Goal: Information Seeking & Learning: Learn about a topic

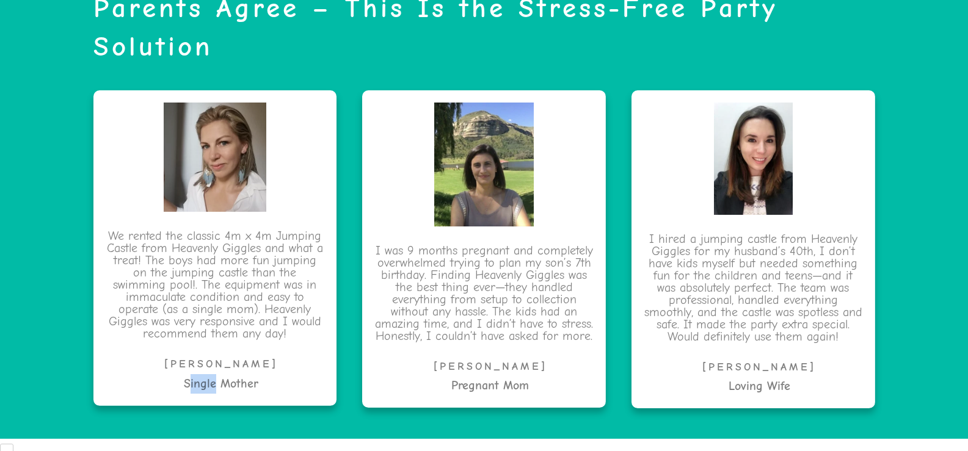
drag, startPoint x: 194, startPoint y: 377, endPoint x: 288, endPoint y: 375, distance: 94.7
type textarea "**********"
click at [291, 376] on h6 "Single Mother" at bounding box center [221, 384] width 231 height 20
click at [231, 354] on p "We rented the classic 4m x 4m Jumping Castle from Heavenly Giggles and what a t…" at bounding box center [215, 292] width 219 height 125
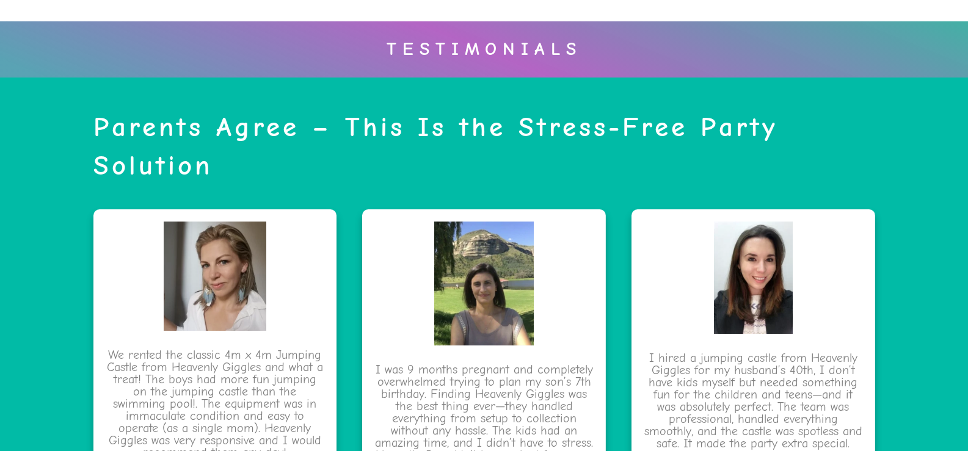
scroll to position [2285, 0]
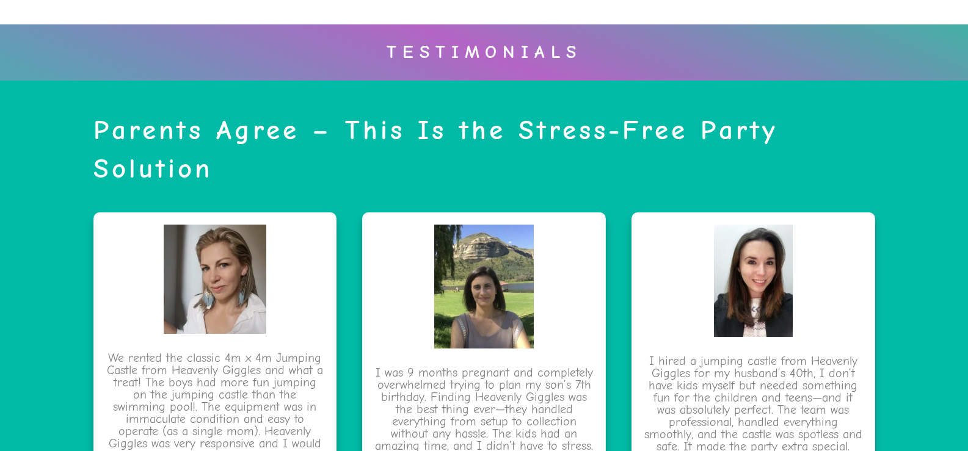
click at [322, 145] on strong "Parents Agree – This Is the Stress-Free Party Solution" at bounding box center [435, 149] width 684 height 70
click at [445, 162] on h2 "Parents Agree – This Is the Stress-Free Party Solution" at bounding box center [484, 149] width 782 height 77
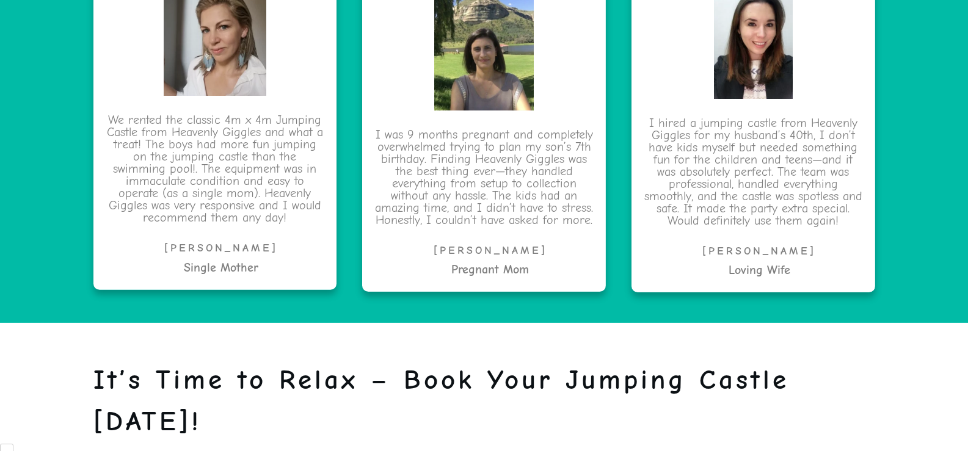
scroll to position [2529, 0]
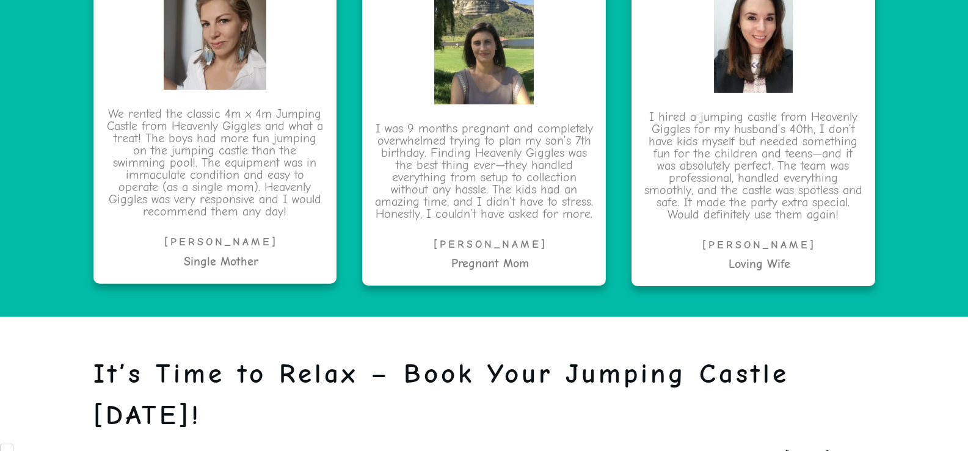
click at [188, 241] on p "[PERSON_NAME]" at bounding box center [221, 243] width 231 height 20
click at [223, 253] on h6 "Single Mother" at bounding box center [221, 262] width 231 height 20
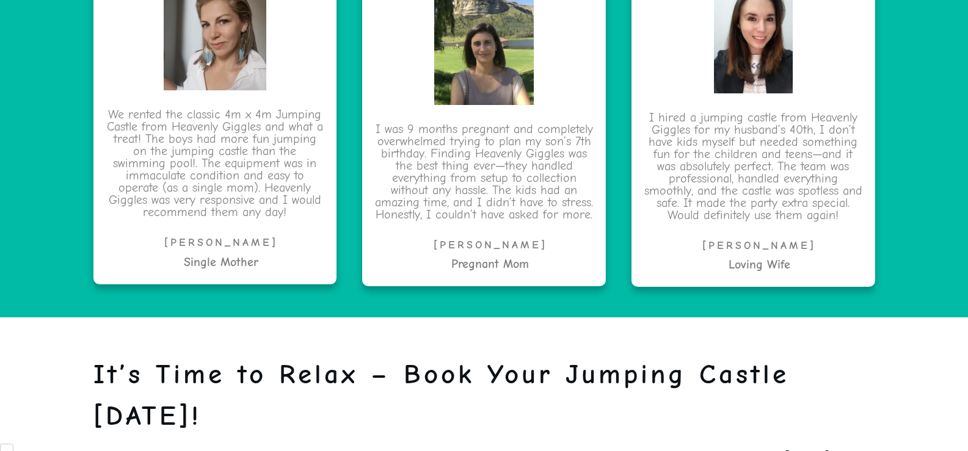
scroll to position [2468, 0]
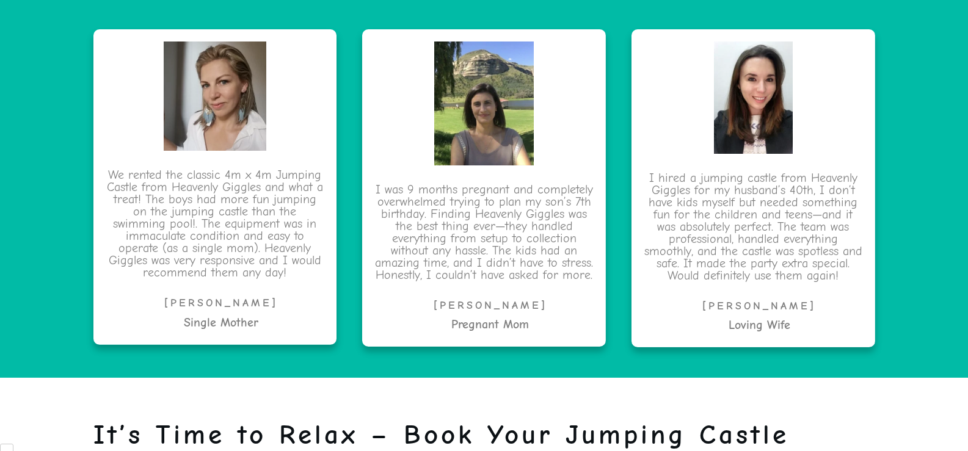
click at [465, 322] on strong "Pregnant Mom" at bounding box center [490, 324] width 78 height 14
click at [472, 250] on p "I was 9 months pregnant and completely overwhelmed trying to plan my son’s 7th …" at bounding box center [483, 240] width 219 height 112
click at [734, 321] on strong "Loving Wife" at bounding box center [759, 325] width 62 height 14
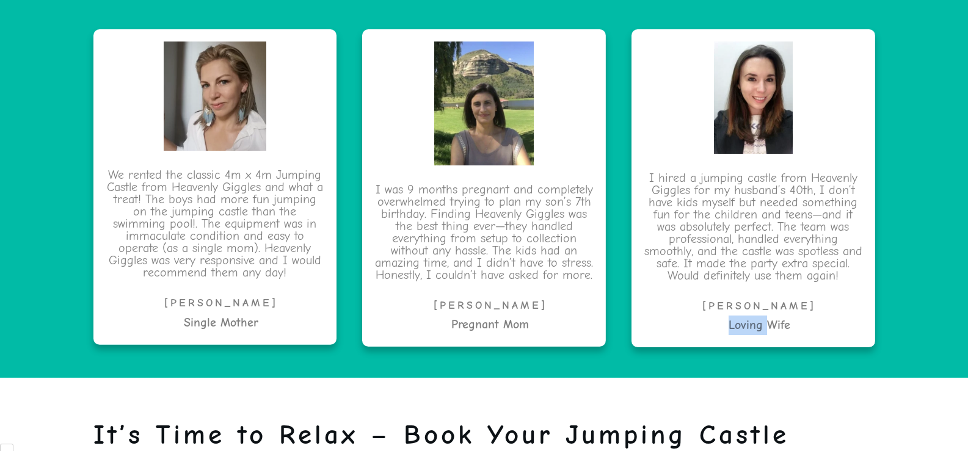
click at [734, 321] on strong "Loving Wife" at bounding box center [759, 325] width 62 height 14
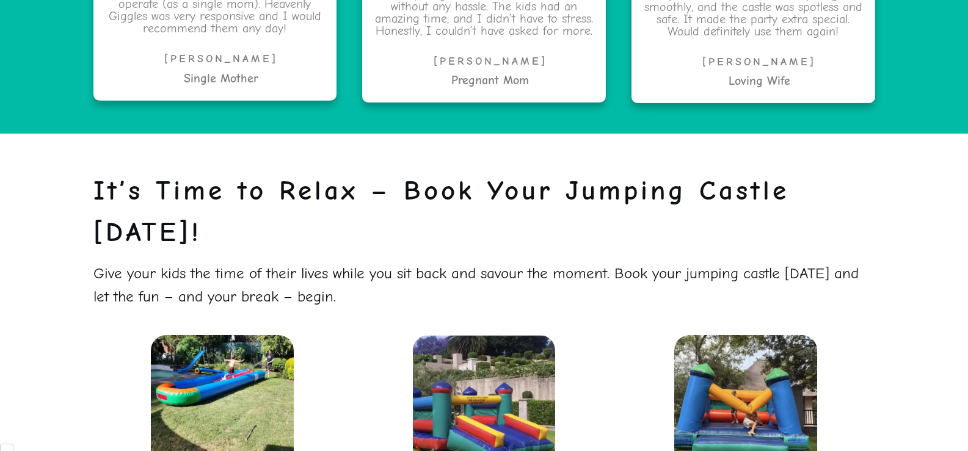
click at [487, 238] on p "It’s Time to Relax – Book Your Jumping Castle [DATE]!" at bounding box center [484, 216] width 782 height 92
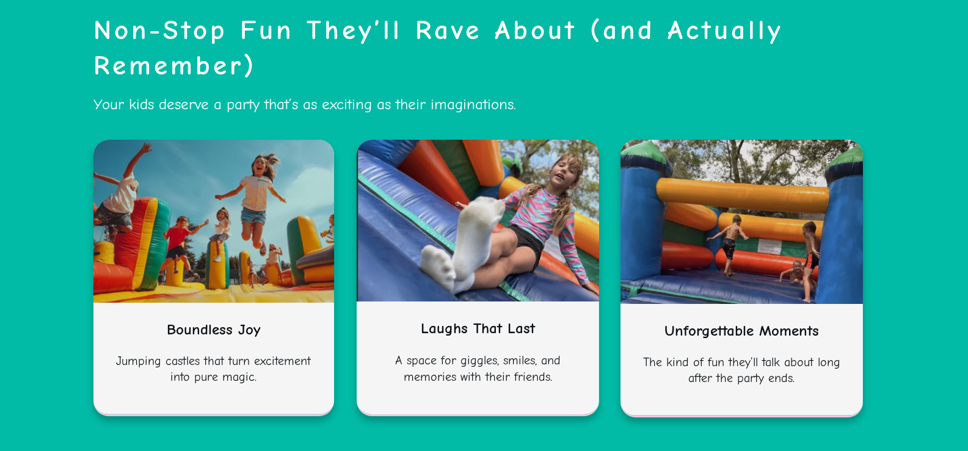
scroll to position [0, 0]
